Goal: Navigation & Orientation: Find specific page/section

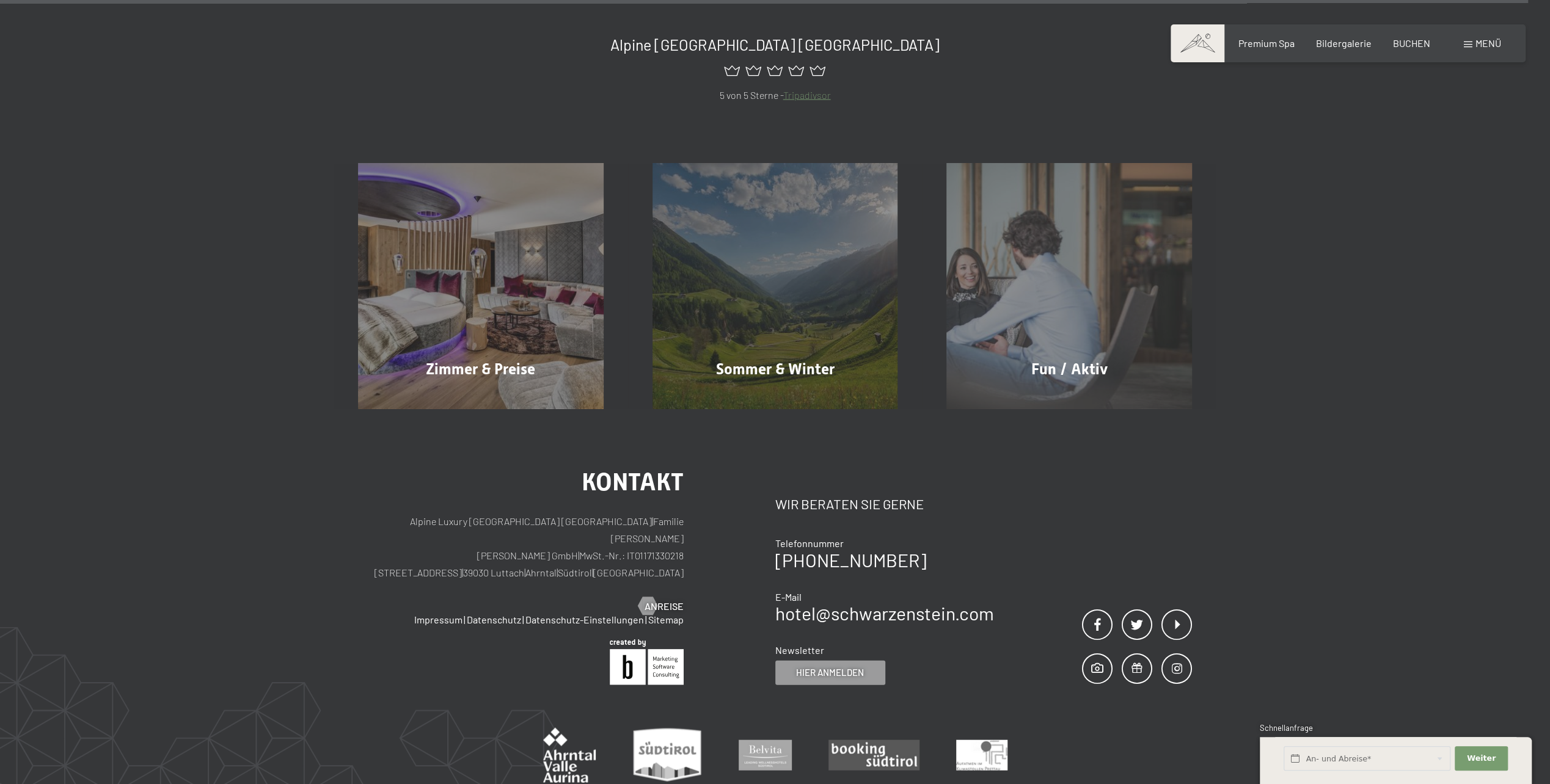
scroll to position [7216, 0]
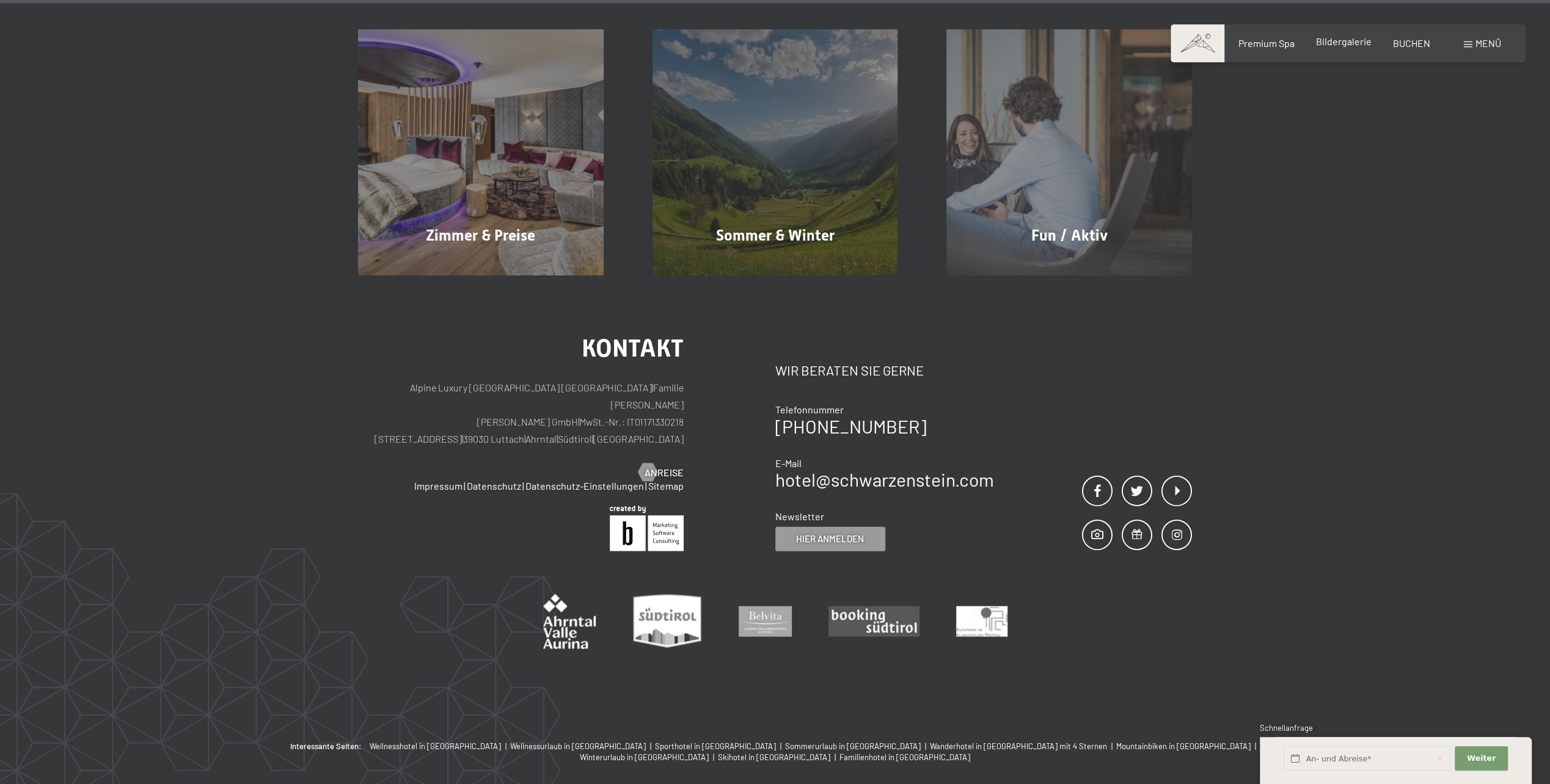
click at [1324, 41] on span "Bildergalerie" at bounding box center [1344, 41] width 56 height 12
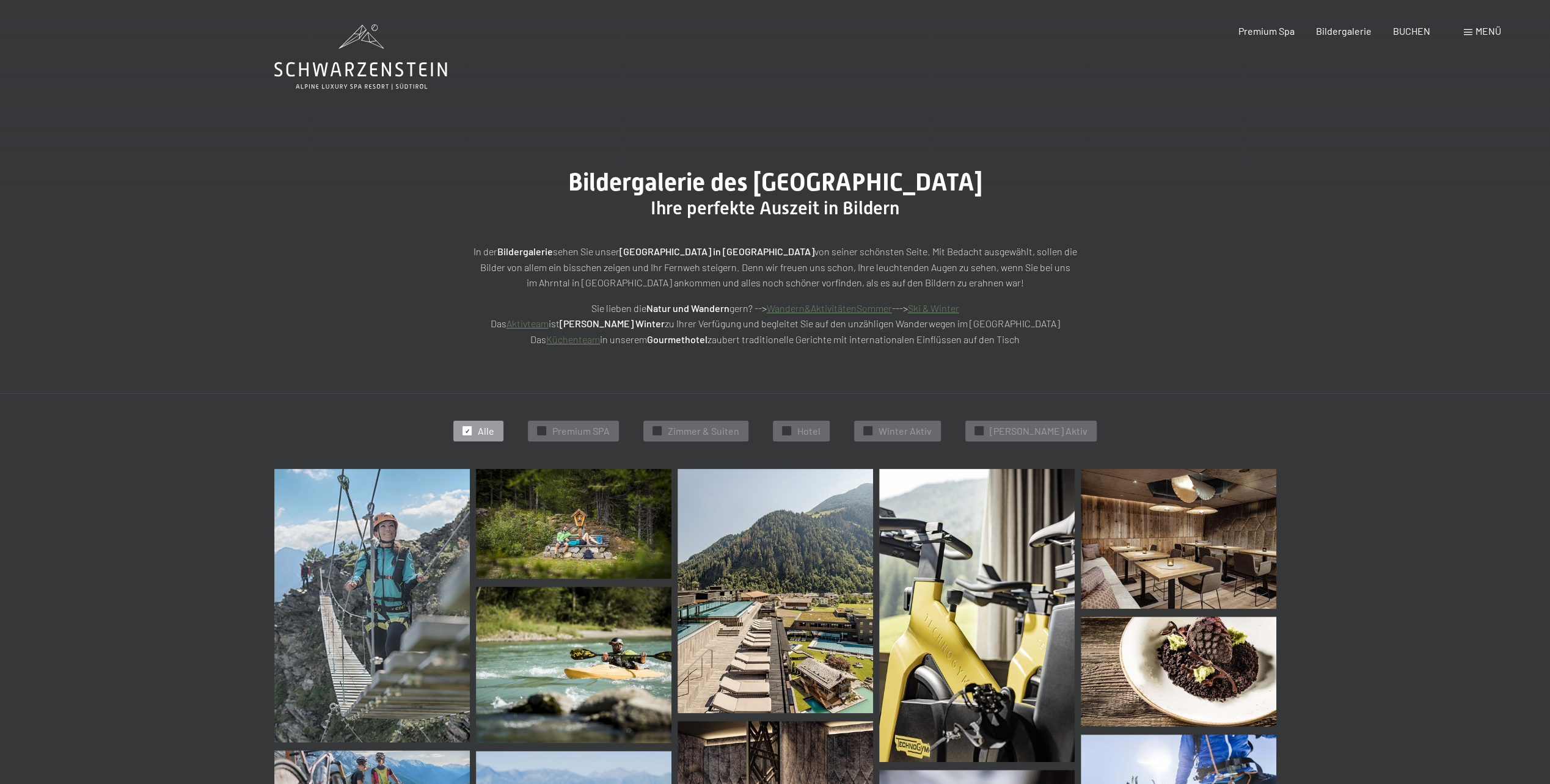
click at [1481, 26] on span "Menü" at bounding box center [1488, 31] width 26 height 12
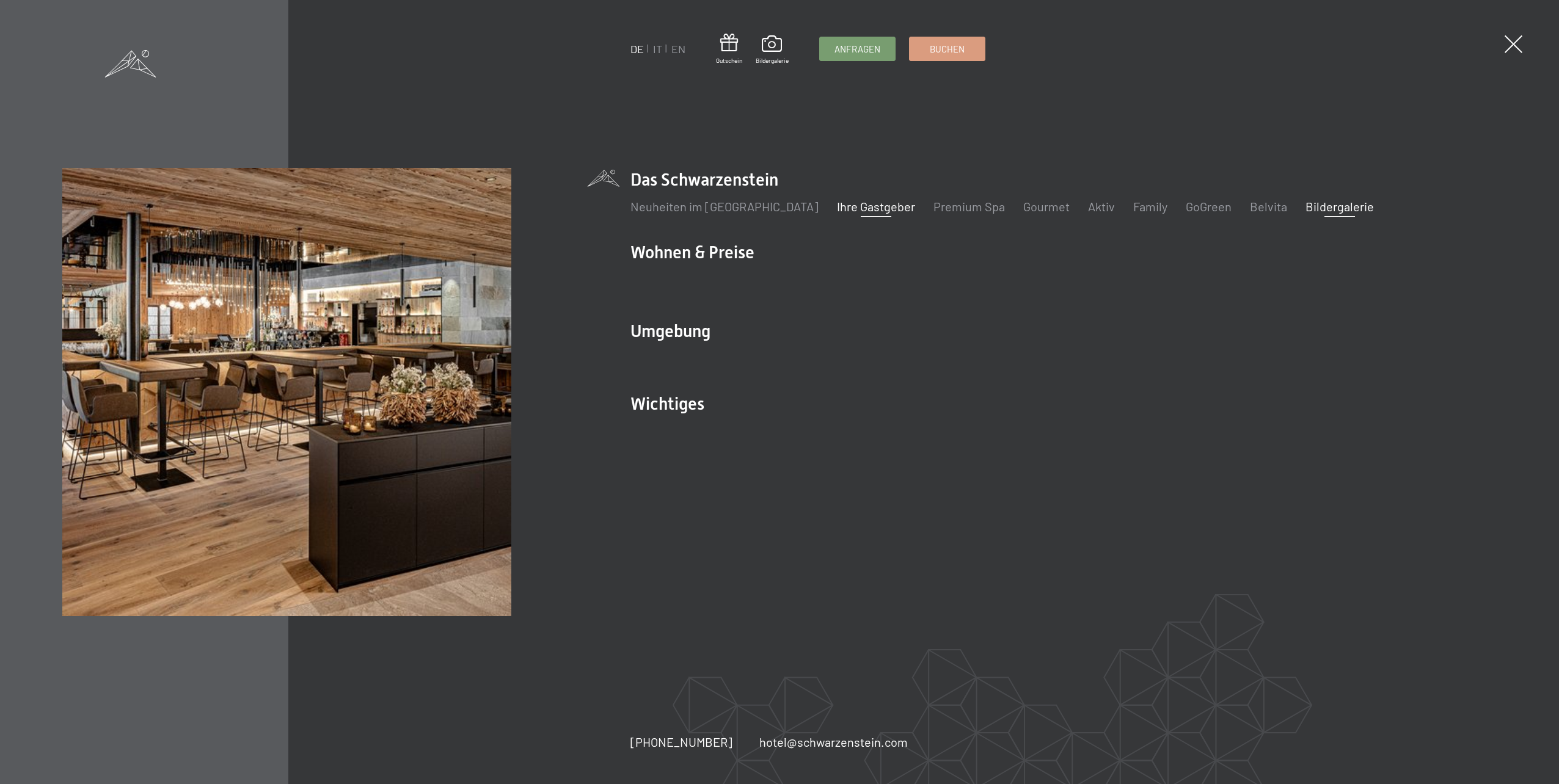
click at [869, 201] on link "Ihre Gastgeber" at bounding box center [876, 206] width 78 height 14
click at [847, 206] on link "Ihre Gastgeber" at bounding box center [876, 206] width 78 height 14
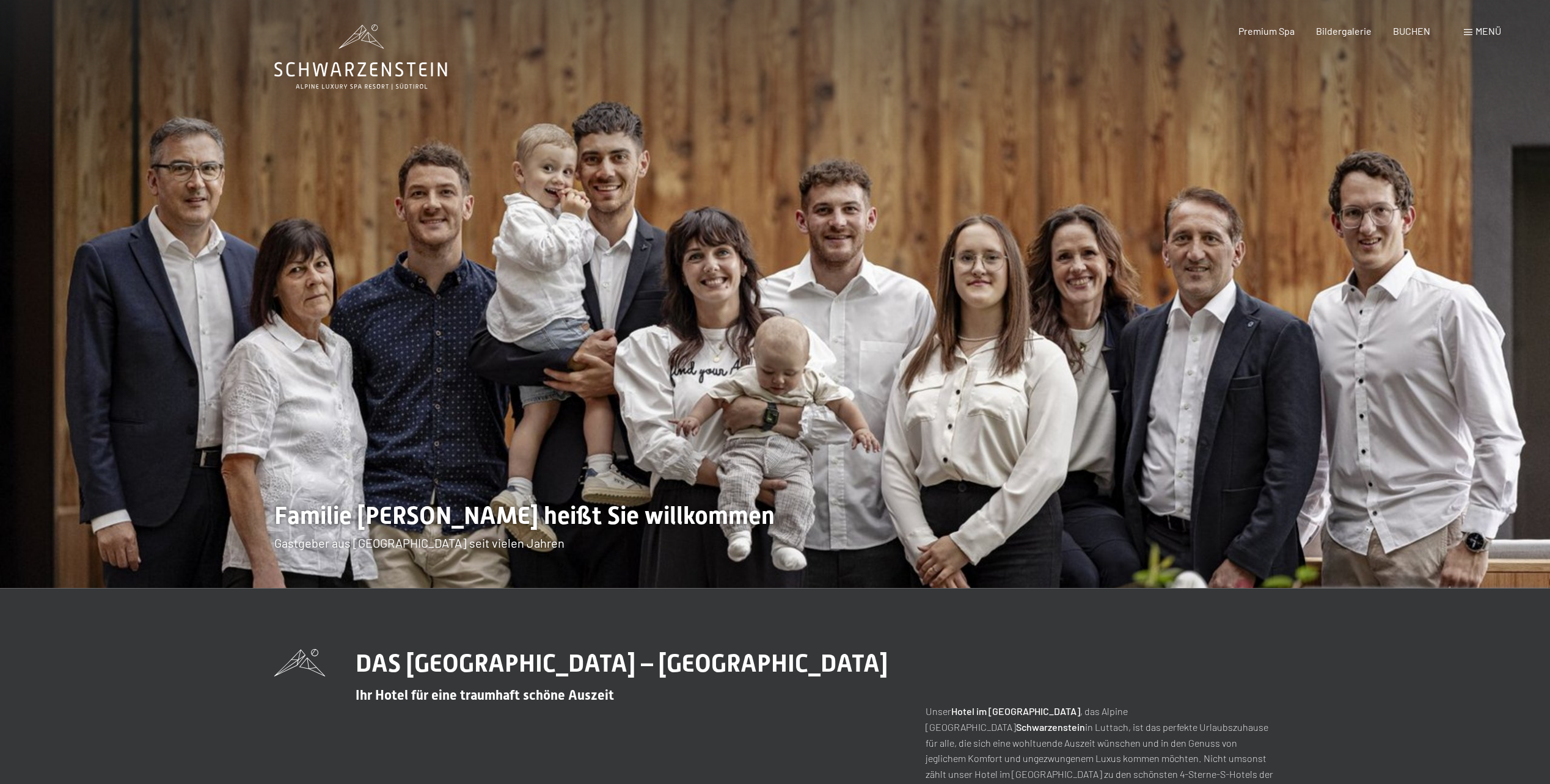
click at [852, 228] on img at bounding box center [775, 294] width 1550 height 588
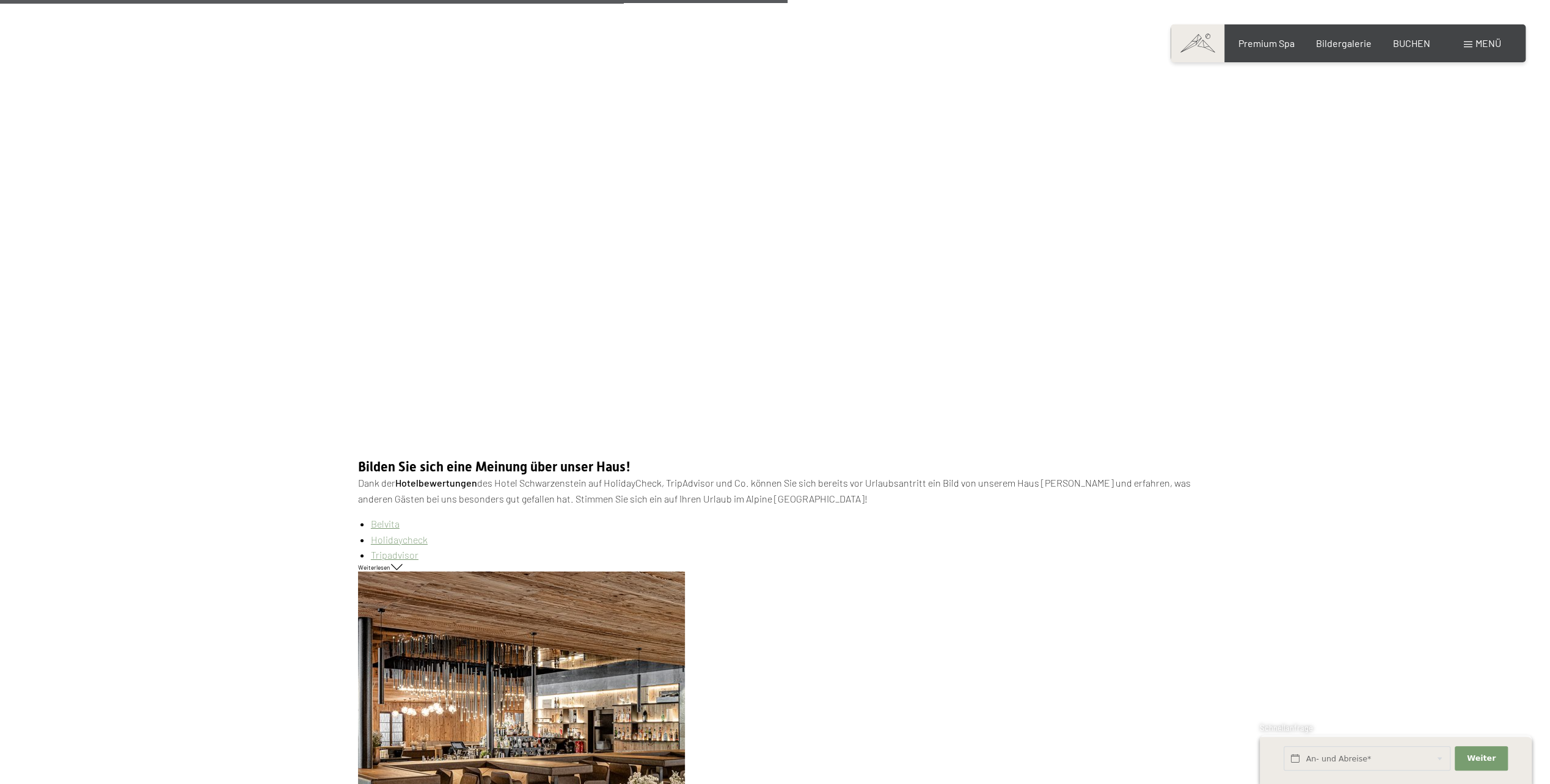
scroll to position [4194, 0]
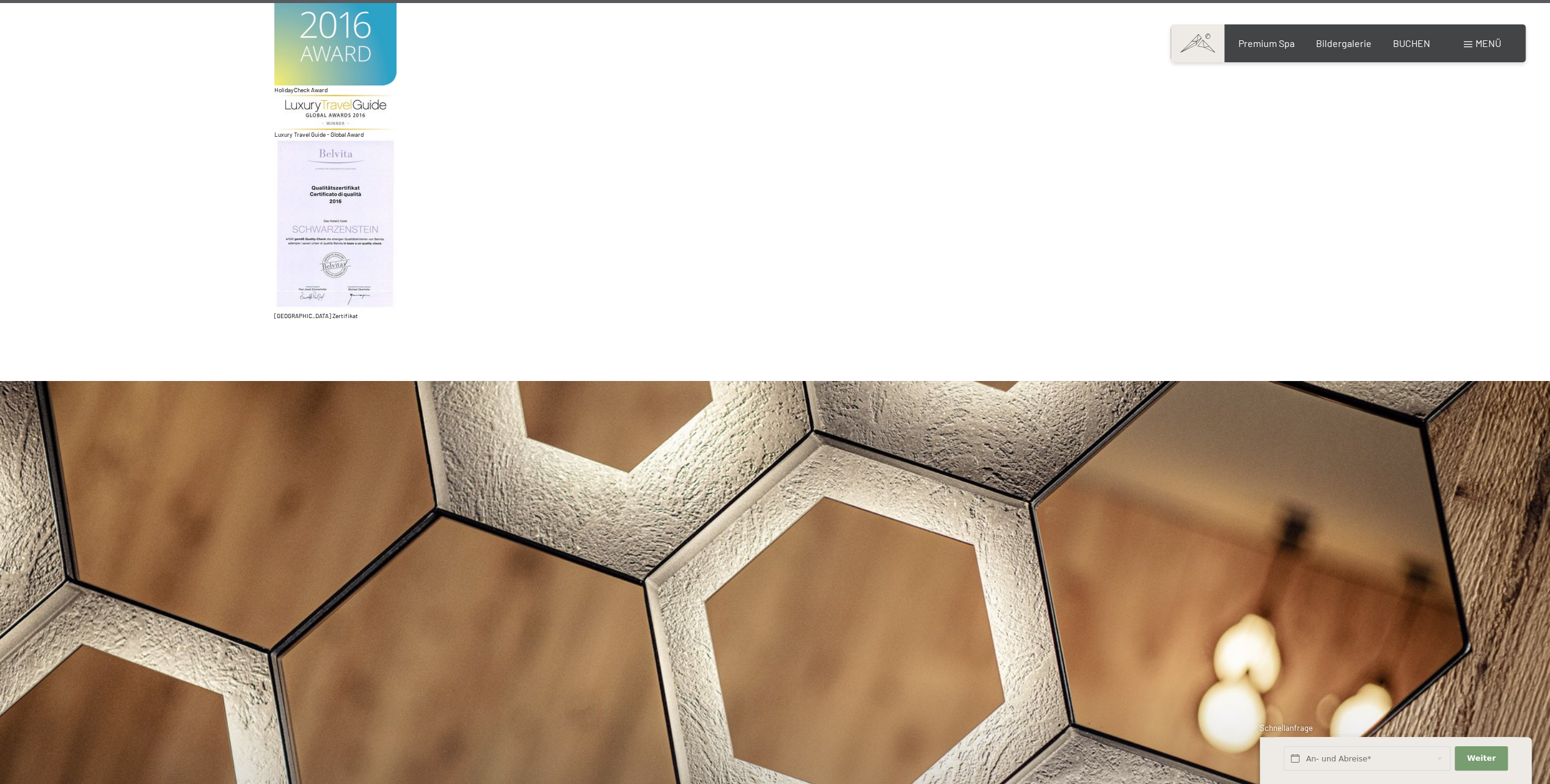
scroll to position [10141, 0]
